Goal: Task Accomplishment & Management: Manage account settings

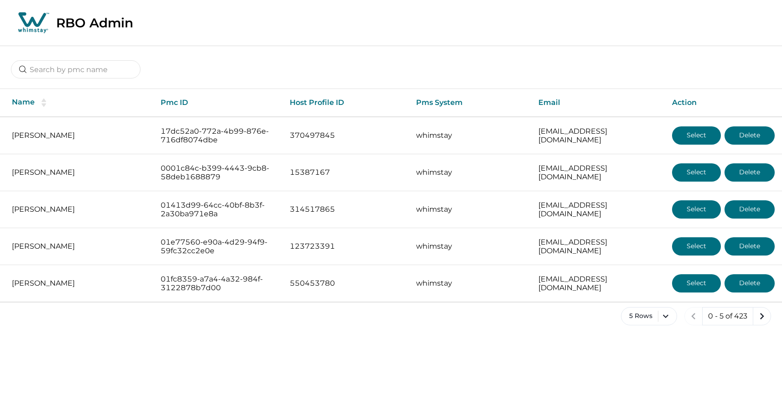
click at [78, 79] on div at bounding box center [76, 69] width 130 height 19
click at [75, 69] on input at bounding box center [76, 69] width 130 height 18
type input "dSU32N1f6kYr"
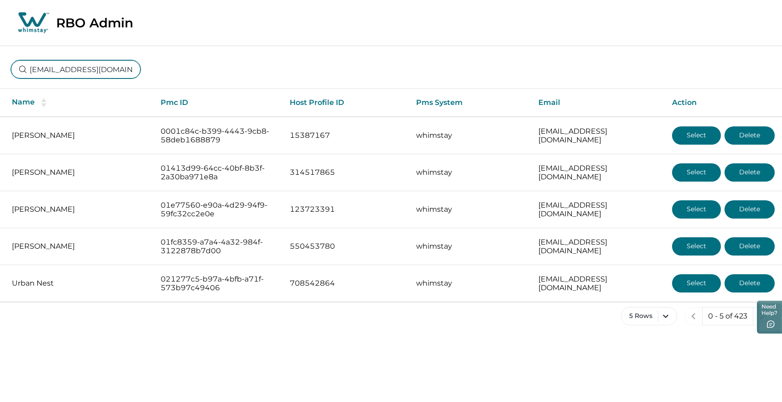
scroll to position [0, 6]
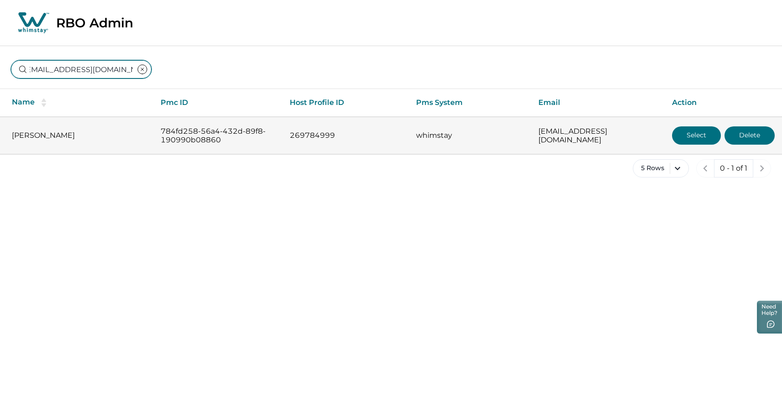
type input "aquiroga32@gmail.com"
click at [691, 139] on button "Select" at bounding box center [696, 135] width 49 height 18
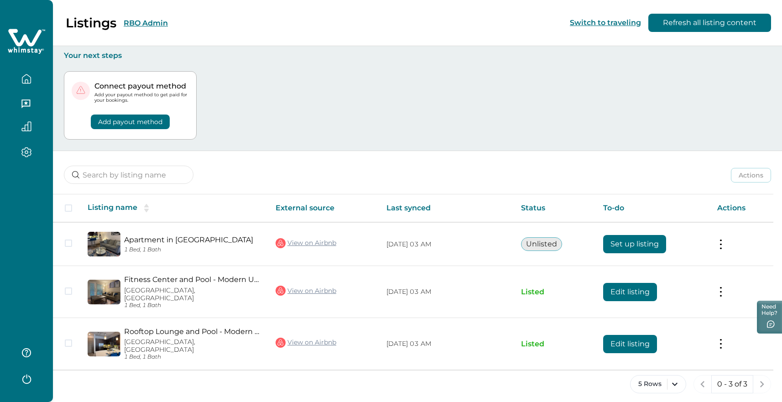
click at [34, 105] on button "button" at bounding box center [26, 104] width 38 height 18
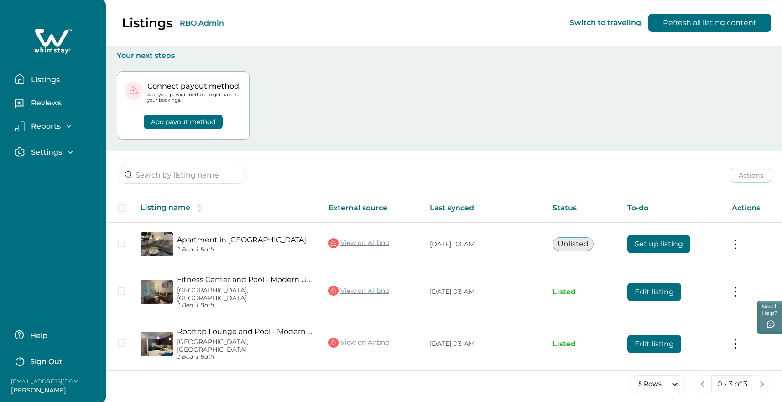
click at [34, 105] on p "Reviews" at bounding box center [44, 103] width 33 height 9
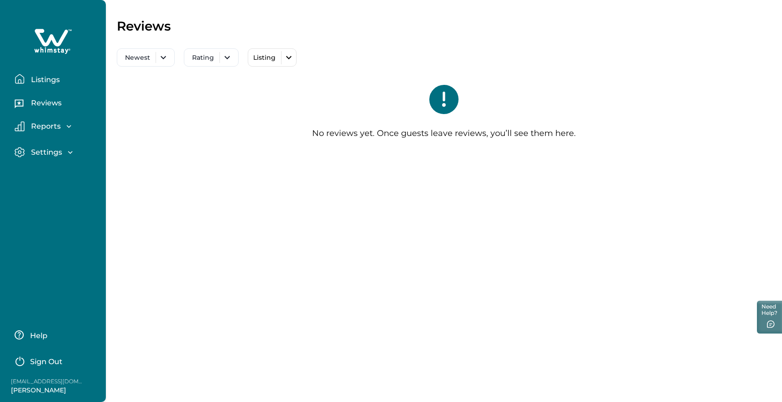
click at [55, 160] on div "Settings" at bounding box center [57, 155] width 84 height 16
click at [50, 151] on p "Settings" at bounding box center [45, 152] width 34 height 9
click at [63, 172] on p "Profile details" at bounding box center [54, 171] width 53 height 9
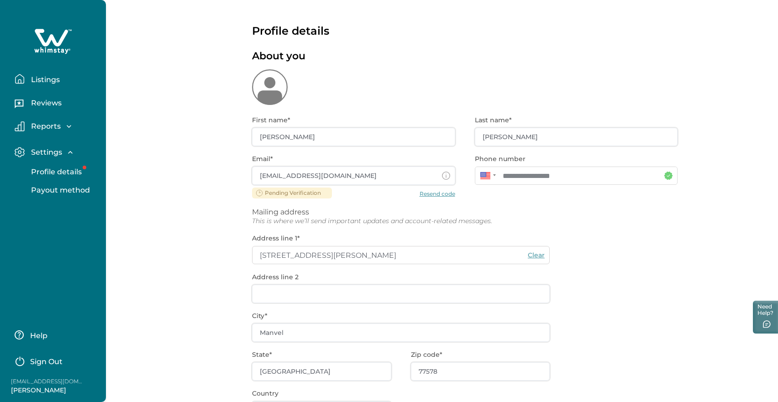
click at [47, 129] on p "Reports" at bounding box center [44, 126] width 32 height 9
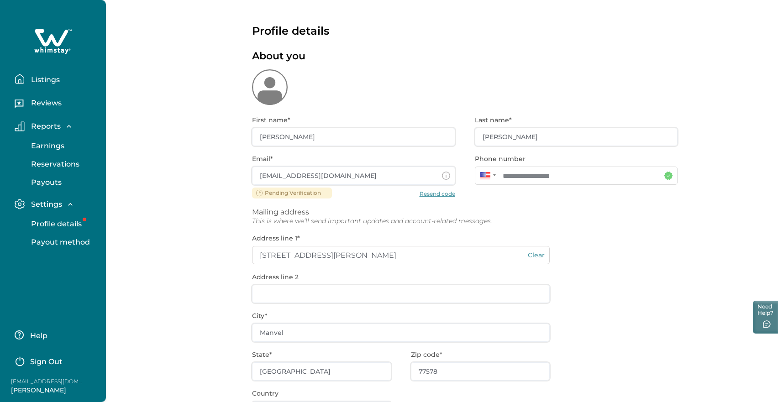
click at [51, 147] on p "Earnings" at bounding box center [46, 145] width 36 height 9
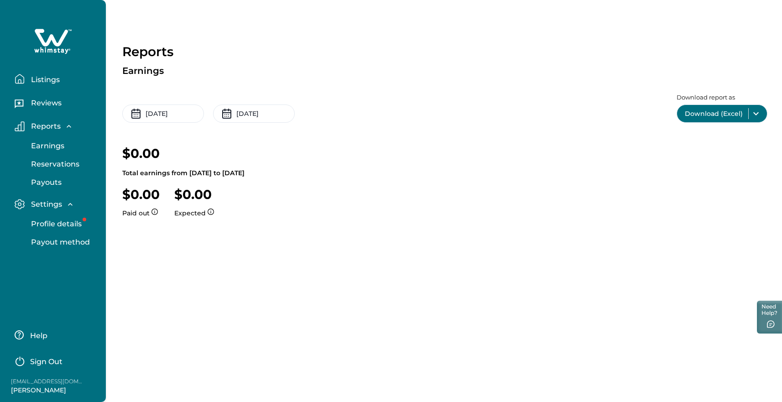
click at [60, 162] on p "Reservations" at bounding box center [53, 164] width 51 height 9
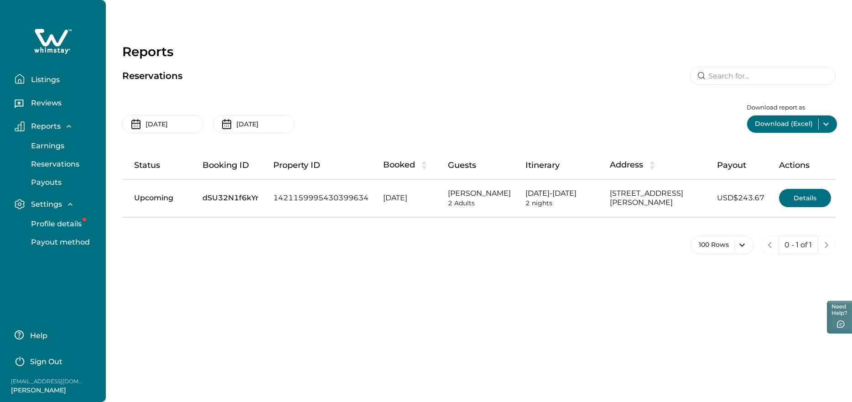
click at [293, 285] on div "Reports Reservations 09-09-2025 10-09-2025 Download report as Download (Excel) …" at bounding box center [479, 201] width 747 height 402
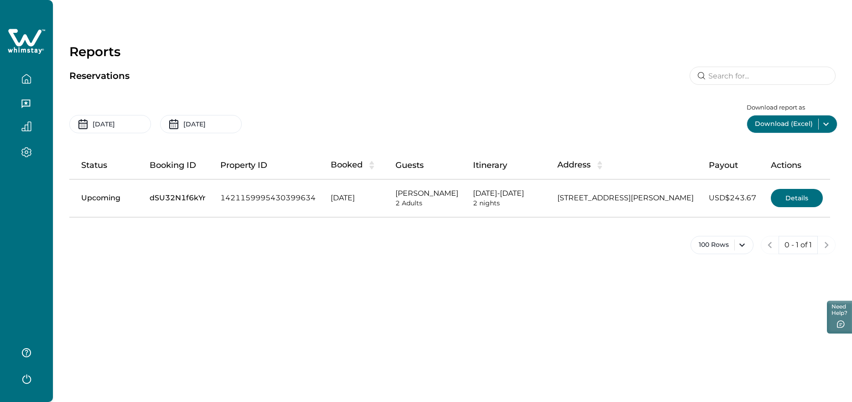
click at [293, 285] on div "Reports Reservations 09-09-2025 10-09-2025 Download report as Download (Excel) …" at bounding box center [452, 201] width 799 height 402
click at [10, 257] on div at bounding box center [26, 201] width 53 height 402
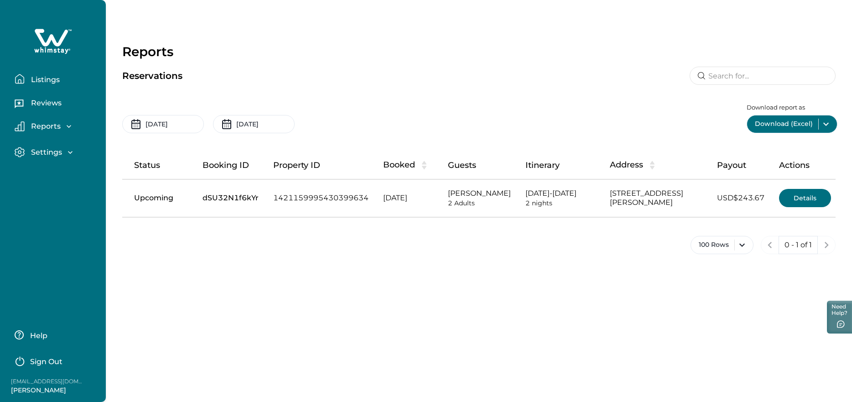
click at [72, 130] on icon "button" at bounding box center [68, 126] width 9 height 9
click at [21, 299] on div "Listings Reviews Reports Earnings Reservations Payouts Settings Profile details…" at bounding box center [53, 201] width 106 height 402
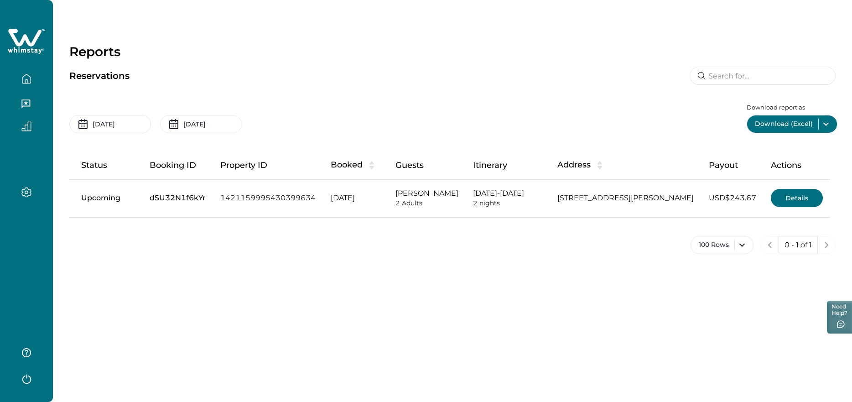
click at [565, 276] on div "Reports Reservations 09-09-2025 10-09-2025 Download report as Download (Excel) …" at bounding box center [452, 201] width 799 height 402
click at [781, 204] on button "Details" at bounding box center [797, 198] width 52 height 18
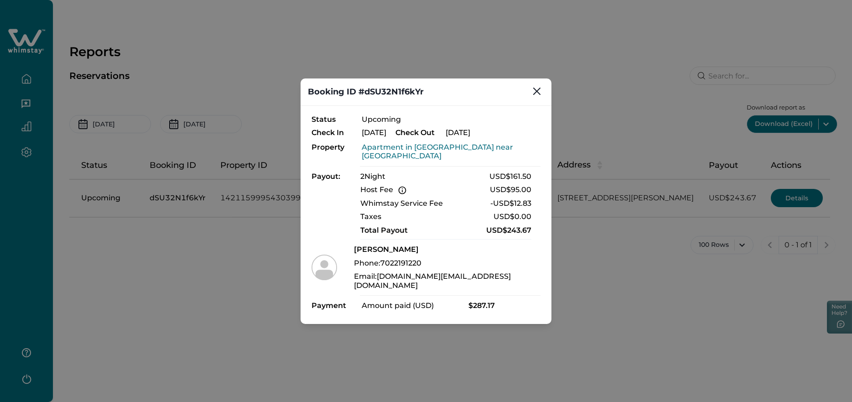
click at [713, 172] on div "Booking ID #dSU32N1f6kYr Status Upcoming Check In Oct 17, 2025 Check Out Oct 19…" at bounding box center [426, 201] width 852 height 402
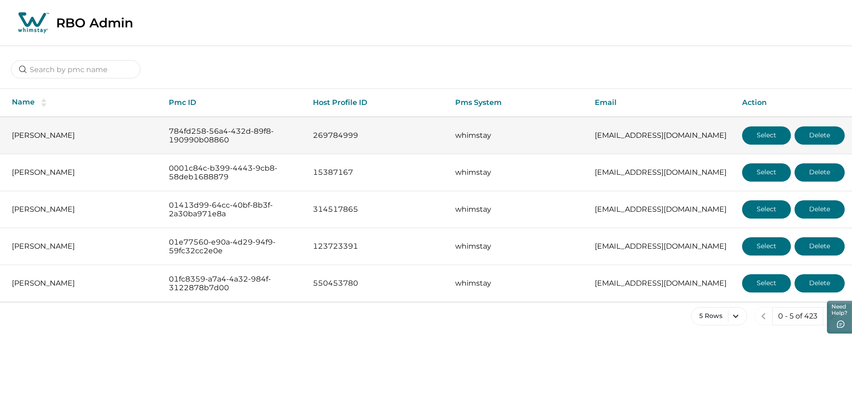
click at [762, 134] on button "Select" at bounding box center [766, 135] width 49 height 18
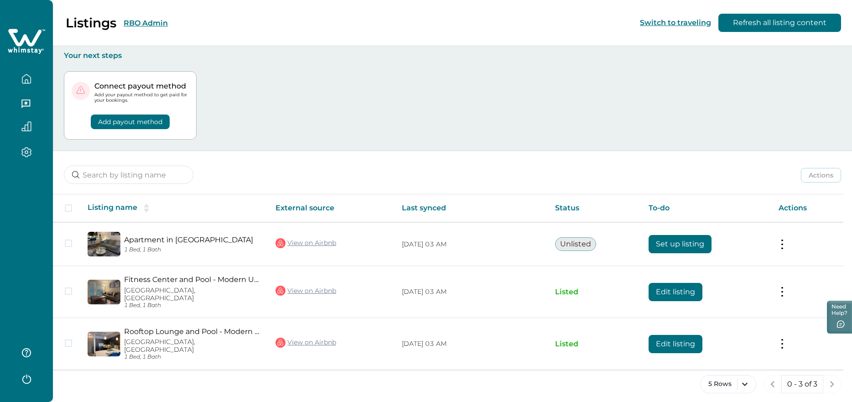
click at [12, 122] on button "button" at bounding box center [26, 126] width 38 height 10
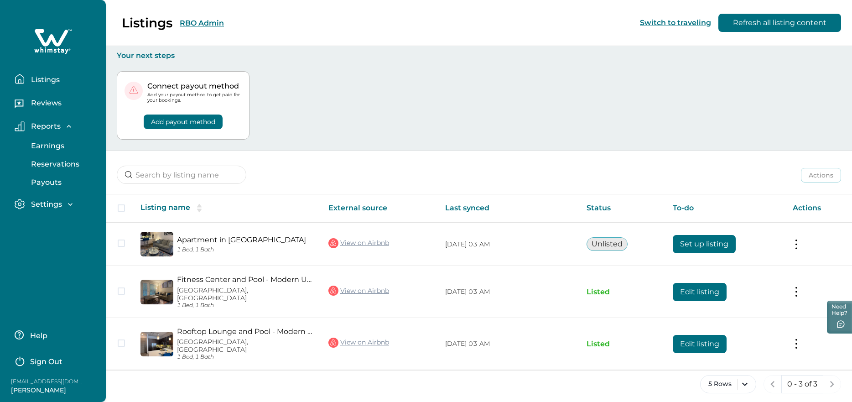
click at [71, 162] on p "Reservations" at bounding box center [53, 164] width 51 height 9
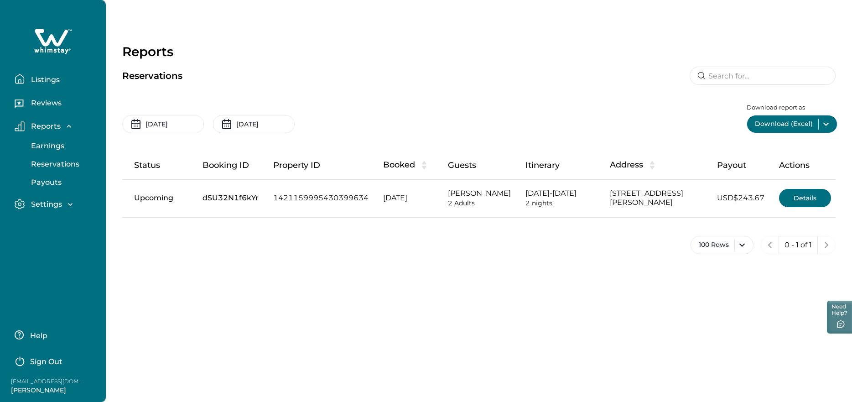
click at [60, 80] on button "Listings" at bounding box center [57, 79] width 84 height 18
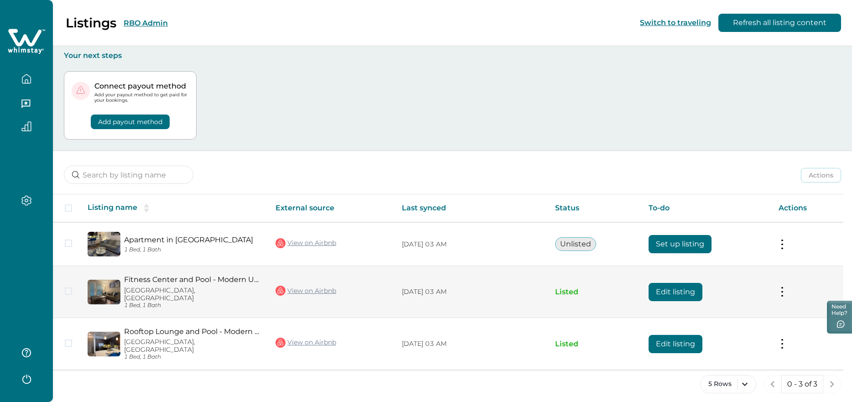
click at [703, 283] on button "Edit listing" at bounding box center [676, 292] width 54 height 18
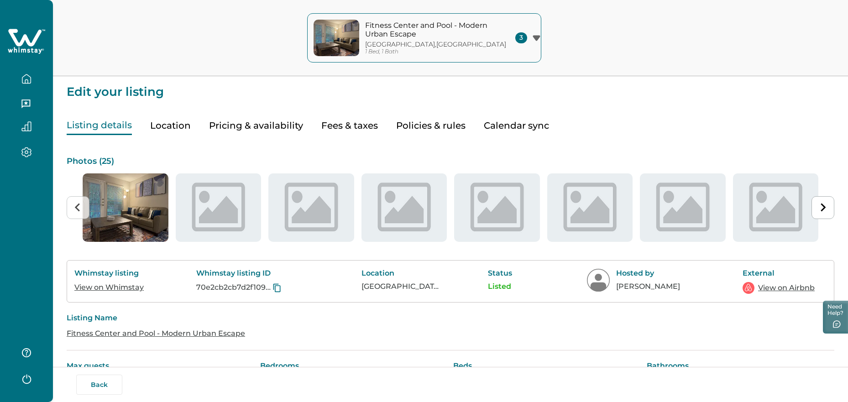
click at [420, 128] on button "Policies & rules" at bounding box center [430, 125] width 69 height 19
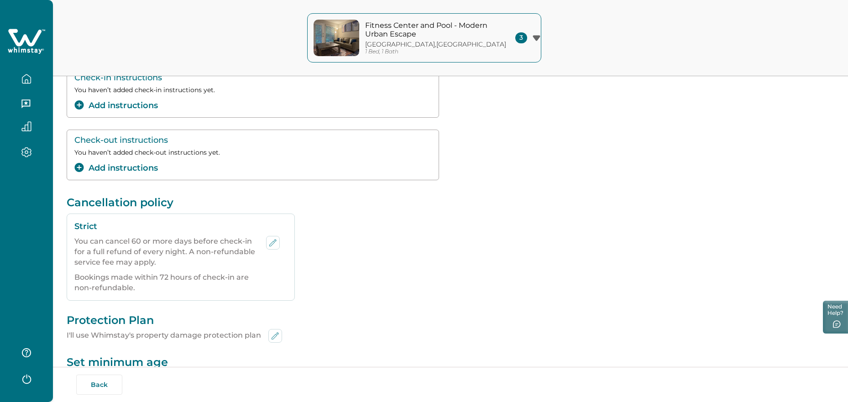
scroll to position [162, 0]
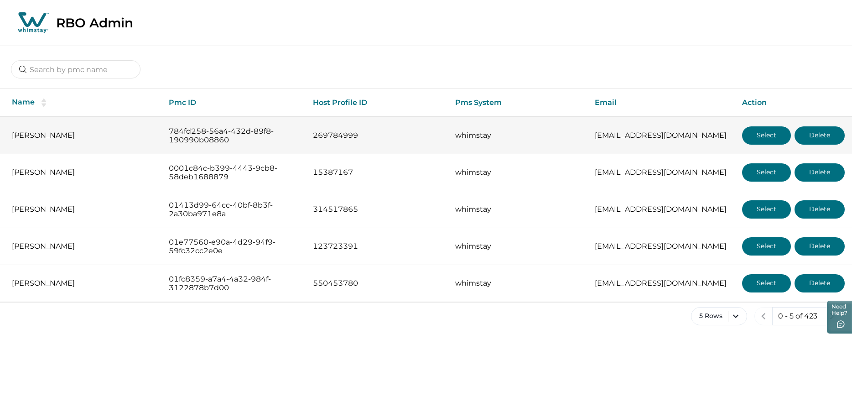
click at [768, 135] on button "Select" at bounding box center [766, 135] width 49 height 18
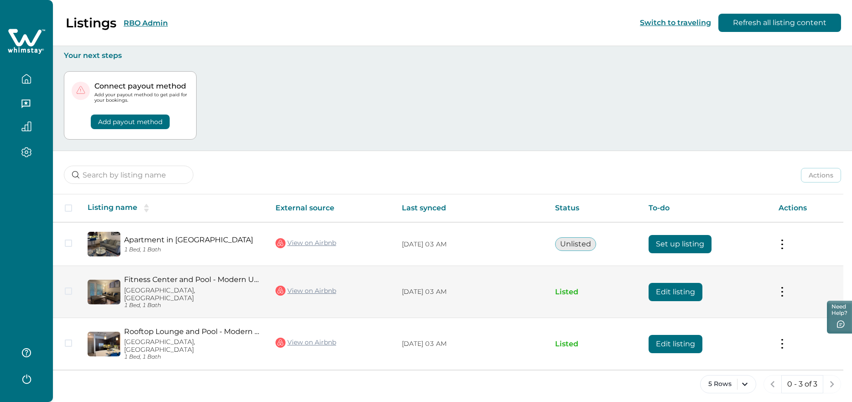
click at [673, 291] on button "Edit listing" at bounding box center [676, 292] width 54 height 18
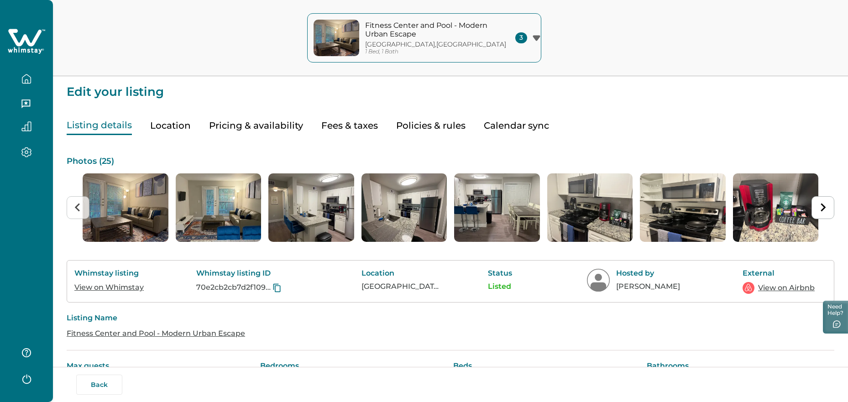
click at [422, 126] on button "Policies & rules" at bounding box center [430, 125] width 69 height 19
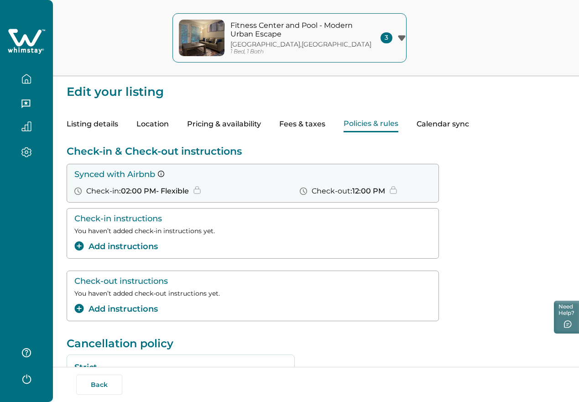
click at [498, 163] on div "Check-in & Check-out instructions Synced with Airbnb Check-in : 02:00 PM - Flex…" at bounding box center [316, 234] width 499 height 179
click at [31, 79] on icon "button" at bounding box center [26, 78] width 8 height 9
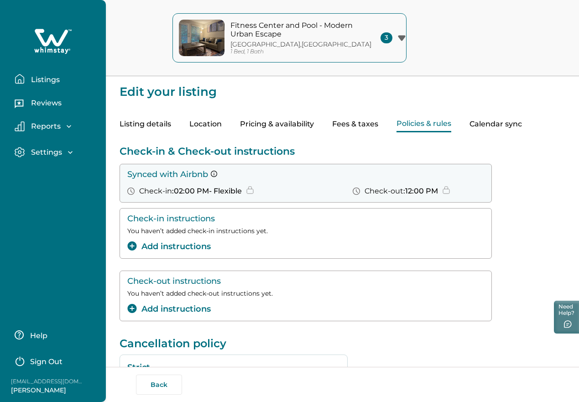
click at [31, 79] on p "Listings" at bounding box center [43, 79] width 31 height 9
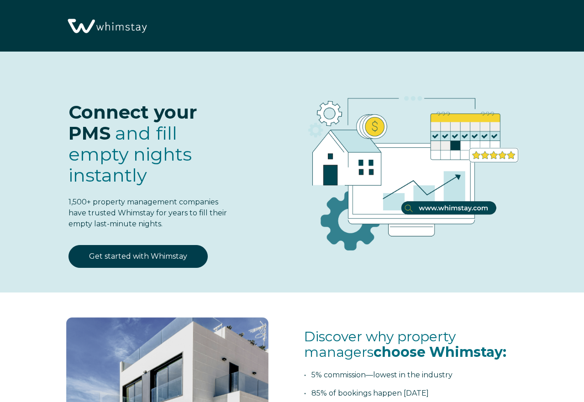
select select "US"
select select "Standard"
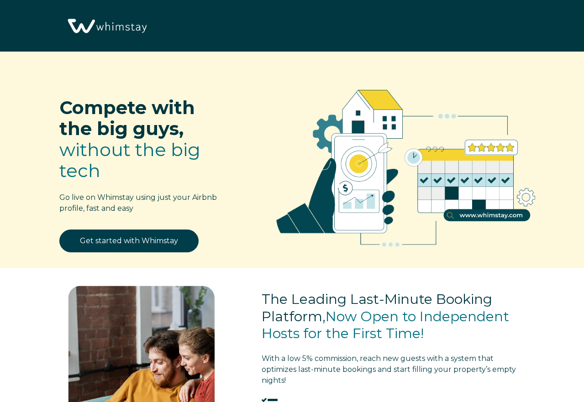
select select "US"
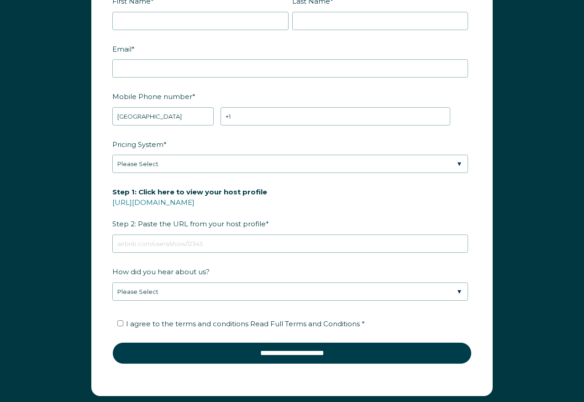
scroll to position [1241, 0]
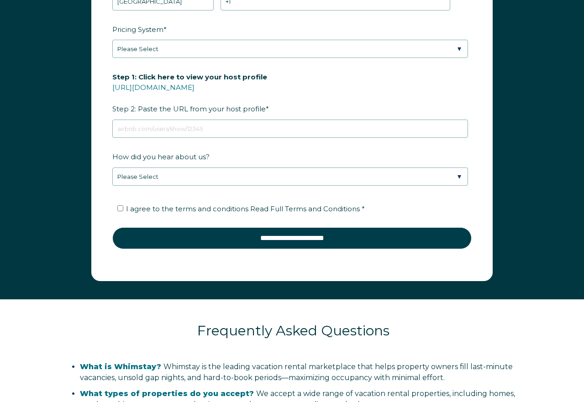
click at [373, 301] on div "Frequently Asked Questions" at bounding box center [293, 319] width 458 height 40
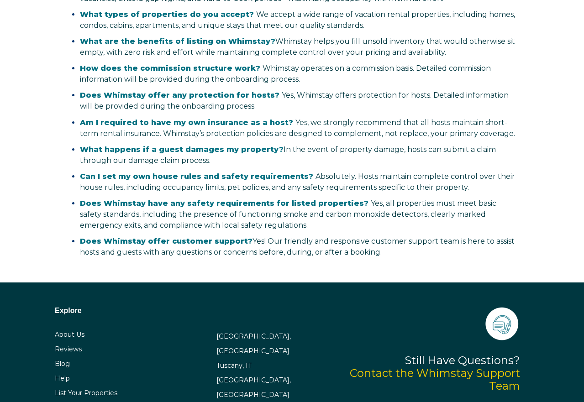
scroll to position [1697, 0]
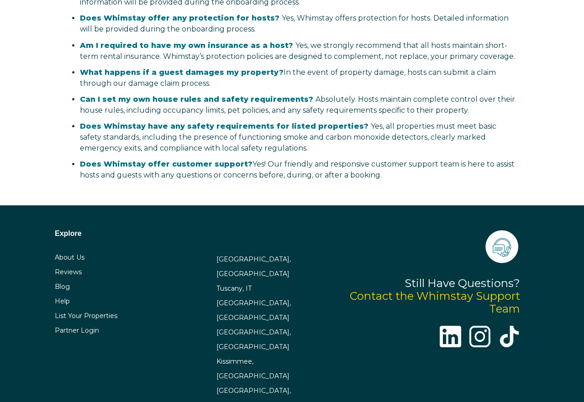
click at [427, 149] on li "Does Whimstay have any safety requirements for listed properties? Yes, all prop…" at bounding box center [298, 137] width 437 height 33
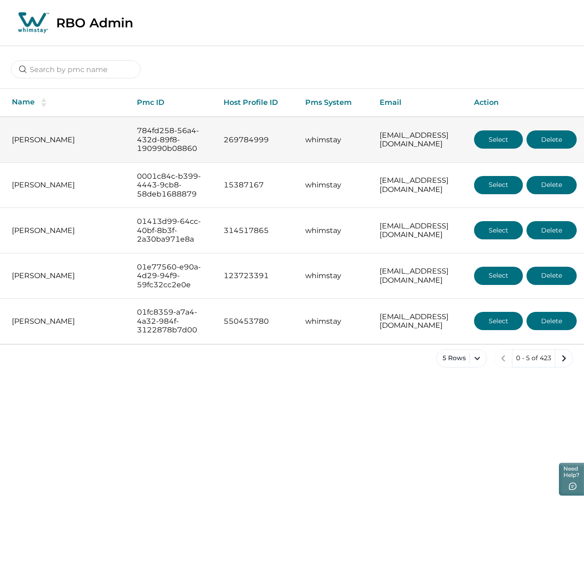
click at [502, 146] on button "Select" at bounding box center [498, 140] width 49 height 18
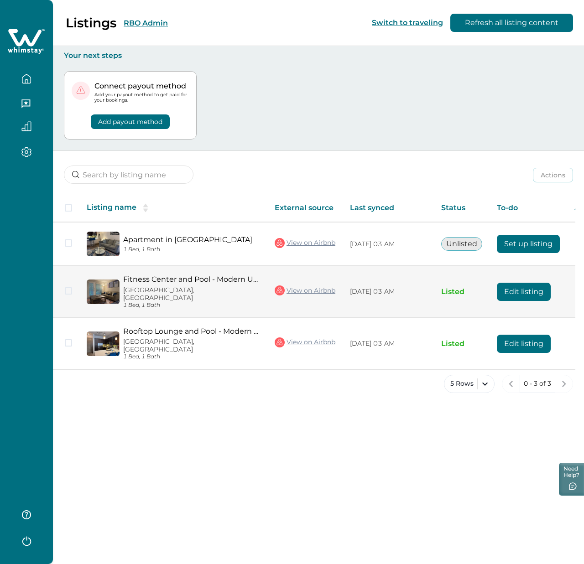
click at [517, 290] on button "Edit listing" at bounding box center [524, 292] width 54 height 18
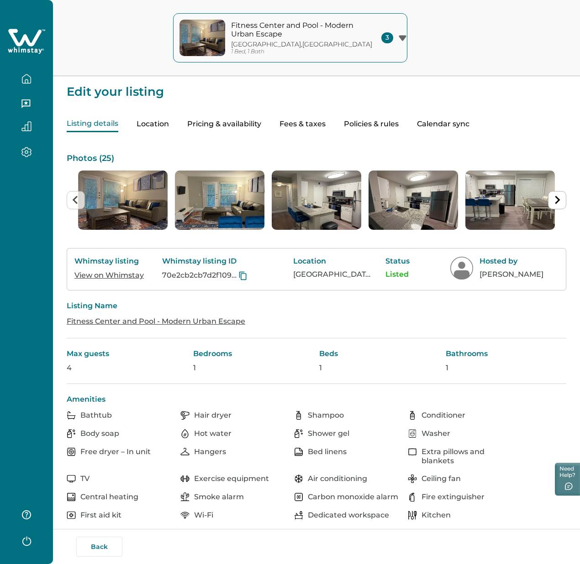
click at [398, 129] on button "Policies & rules" at bounding box center [371, 124] width 55 height 16
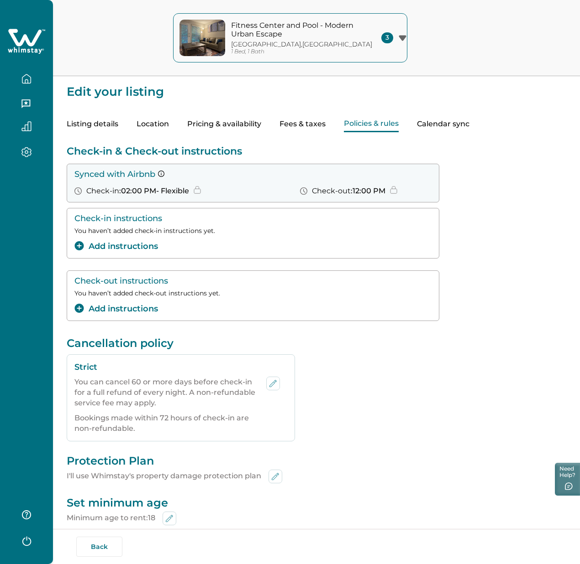
click at [110, 307] on button "Add instructions" at bounding box center [116, 309] width 84 height 12
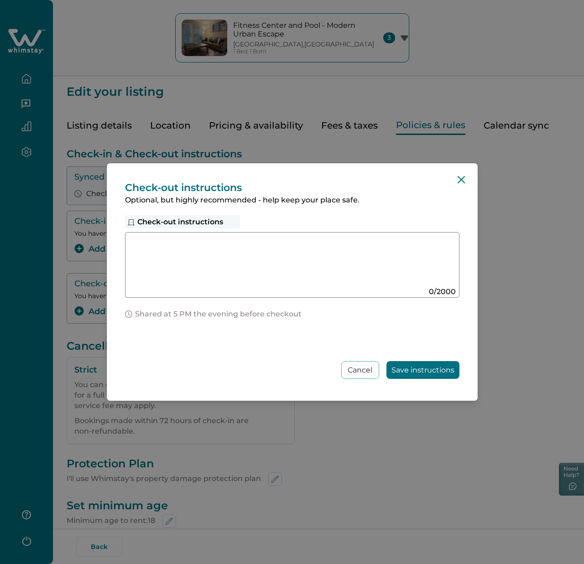
click at [448, 176] on div "Check-out instructions Optional, but highly recommended - help keep your place …" at bounding box center [292, 282] width 371 height 238
click at [454, 176] on button "Close" at bounding box center [461, 179] width 15 height 15
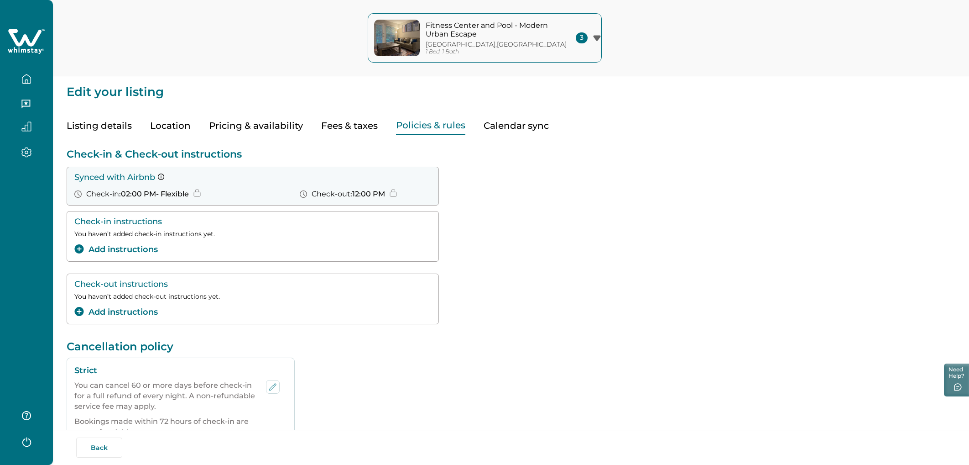
click at [398, 363] on div "Cancellation policy Strict You can cancel 60 or more days before check-in for a…" at bounding box center [511, 392] width 889 height 105
click at [495, 284] on div "Check-out instructions You haven’t added check-out instructions yet. Add instru…" at bounding box center [511, 298] width 889 height 51
click at [151, 249] on button "Add instructions" at bounding box center [116, 249] width 84 height 12
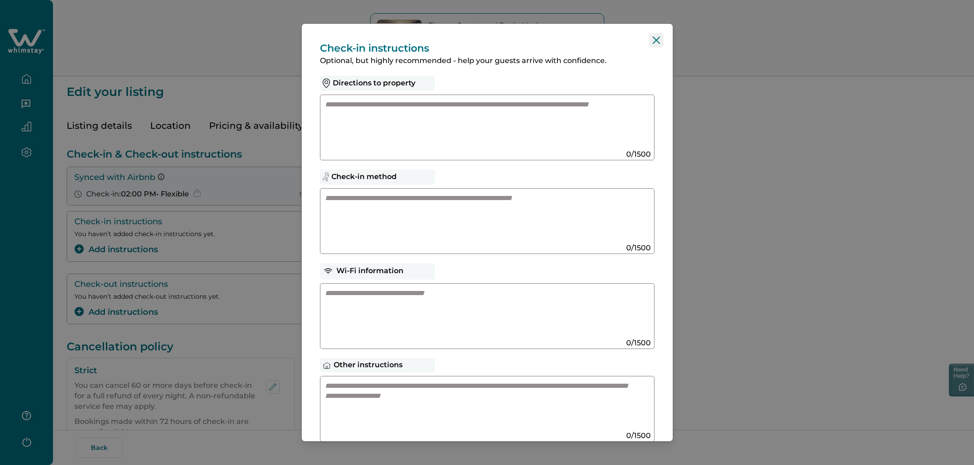
click at [584, 39] on icon "Close" at bounding box center [656, 40] width 7 height 7
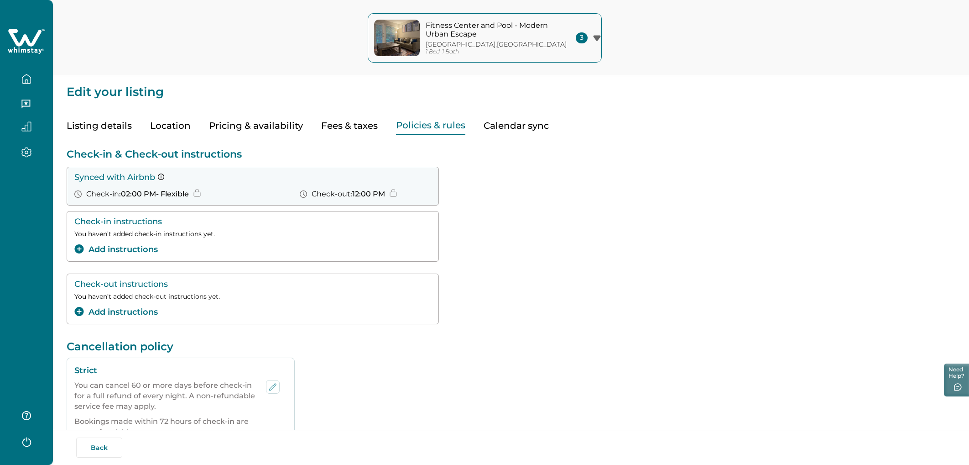
click at [115, 312] on button "Add instructions" at bounding box center [116, 312] width 84 height 12
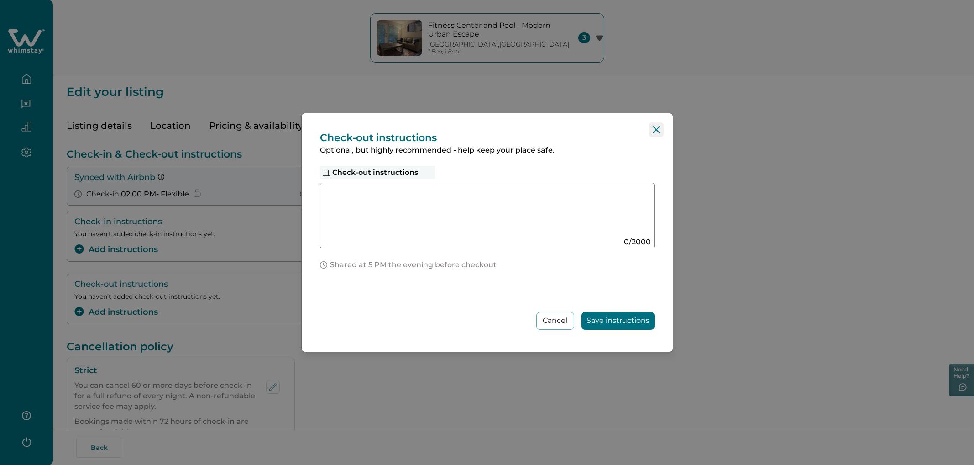
click at [584, 129] on icon "Close" at bounding box center [655, 129] width 7 height 7
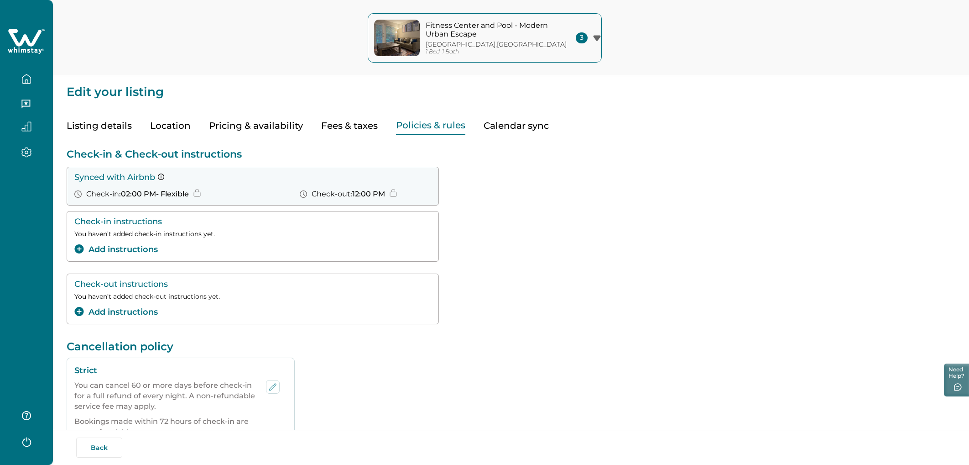
click at [531, 321] on div "Check-out instructions You haven’t added check-out instructions yet. Add instru…" at bounding box center [511, 298] width 889 height 51
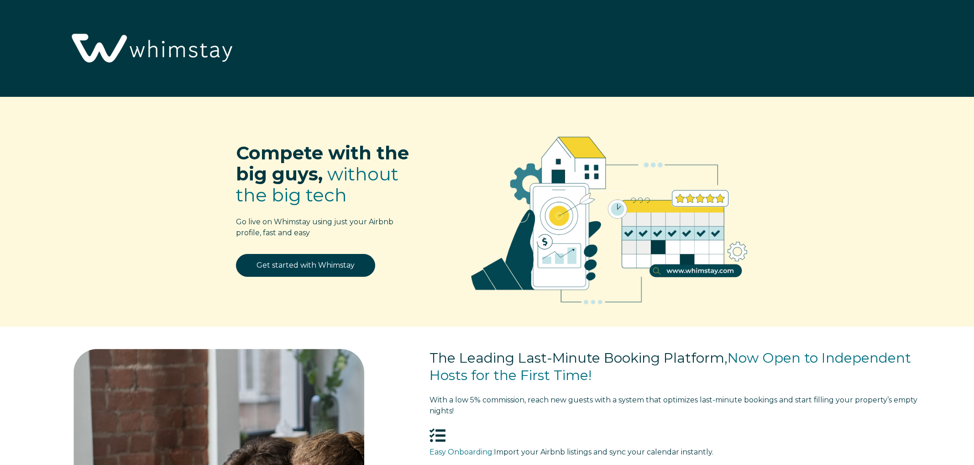
select select "US"
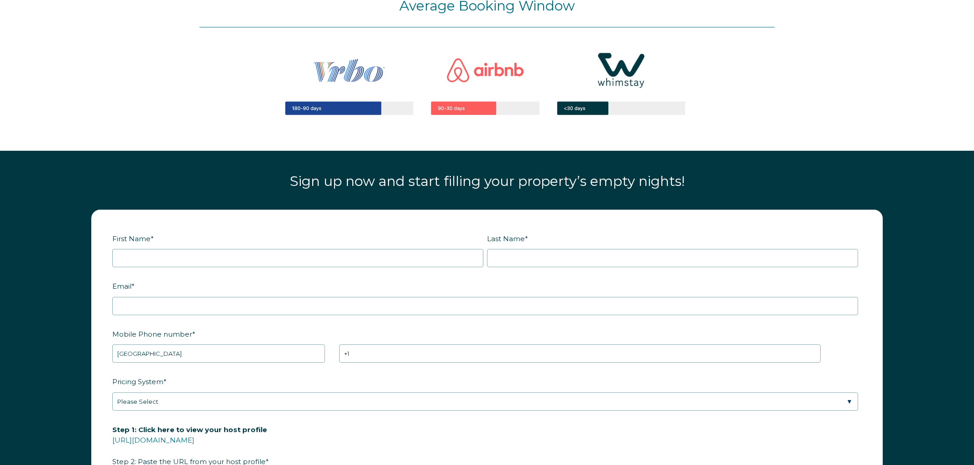
scroll to position [1275, 0]
